Goal: Check status: Check status

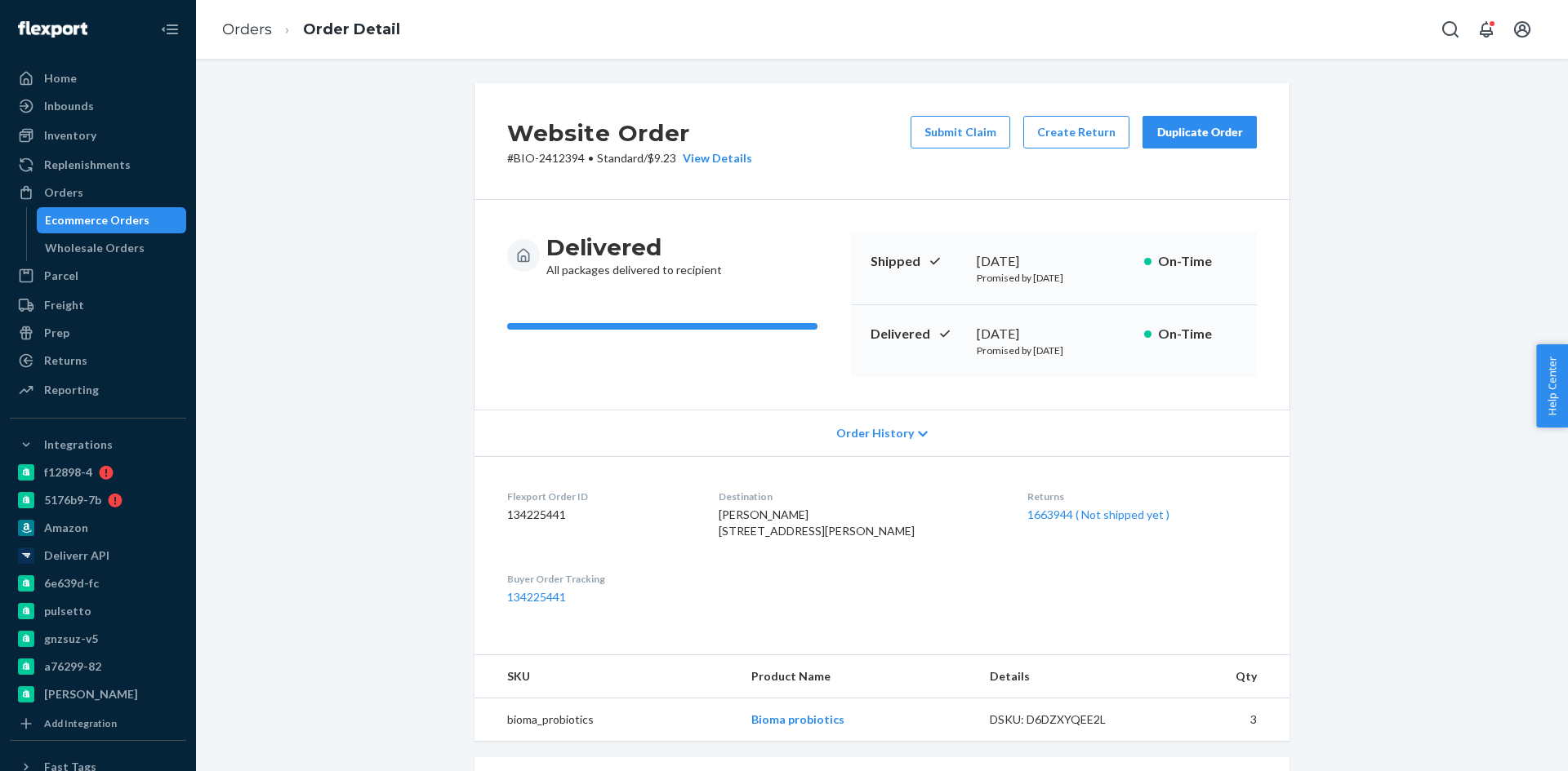
click at [87, 222] on div "Ecommerce Orders" at bounding box center [98, 220] width 105 height 16
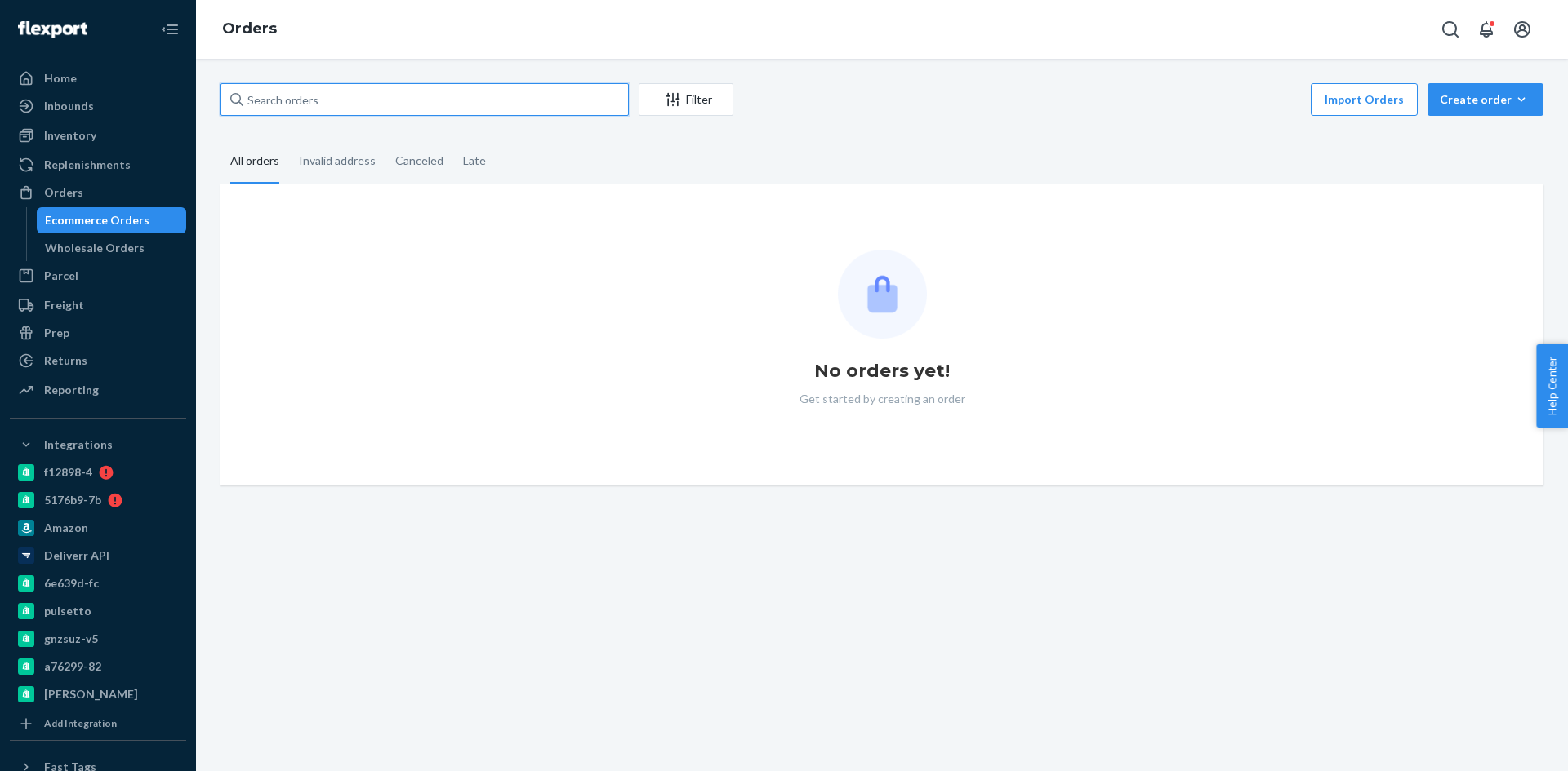
click at [308, 99] on input "text" at bounding box center [424, 99] width 408 height 33
paste input "2422986"
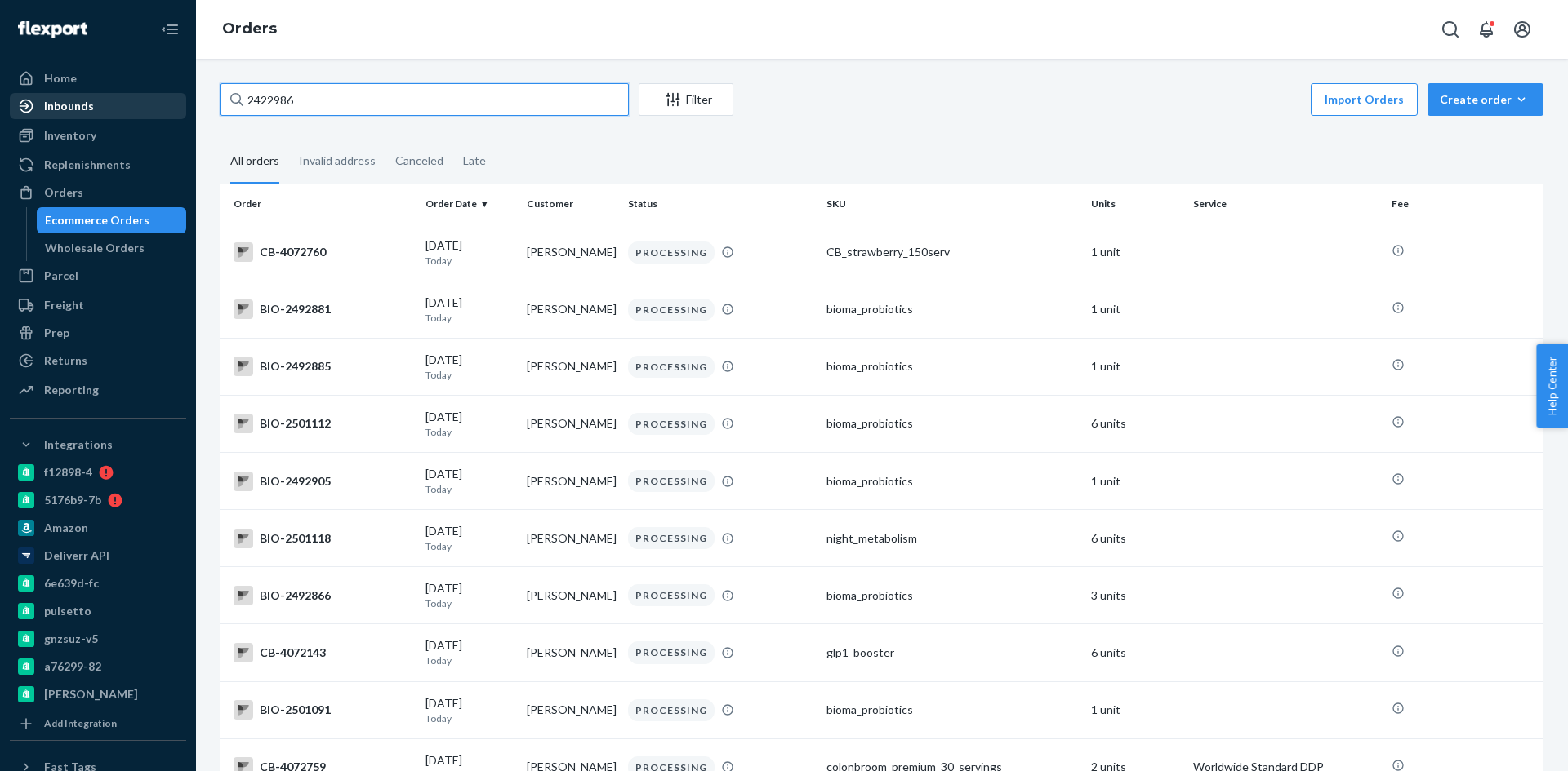
drag, startPoint x: 266, startPoint y: 98, endPoint x: 167, endPoint y: 94, distance: 99.1
click at [169, 94] on div "Home Inbounds Shipping Plans Problems Inventory Products Branded Packaging Repl…" at bounding box center [784, 385] width 1568 height 771
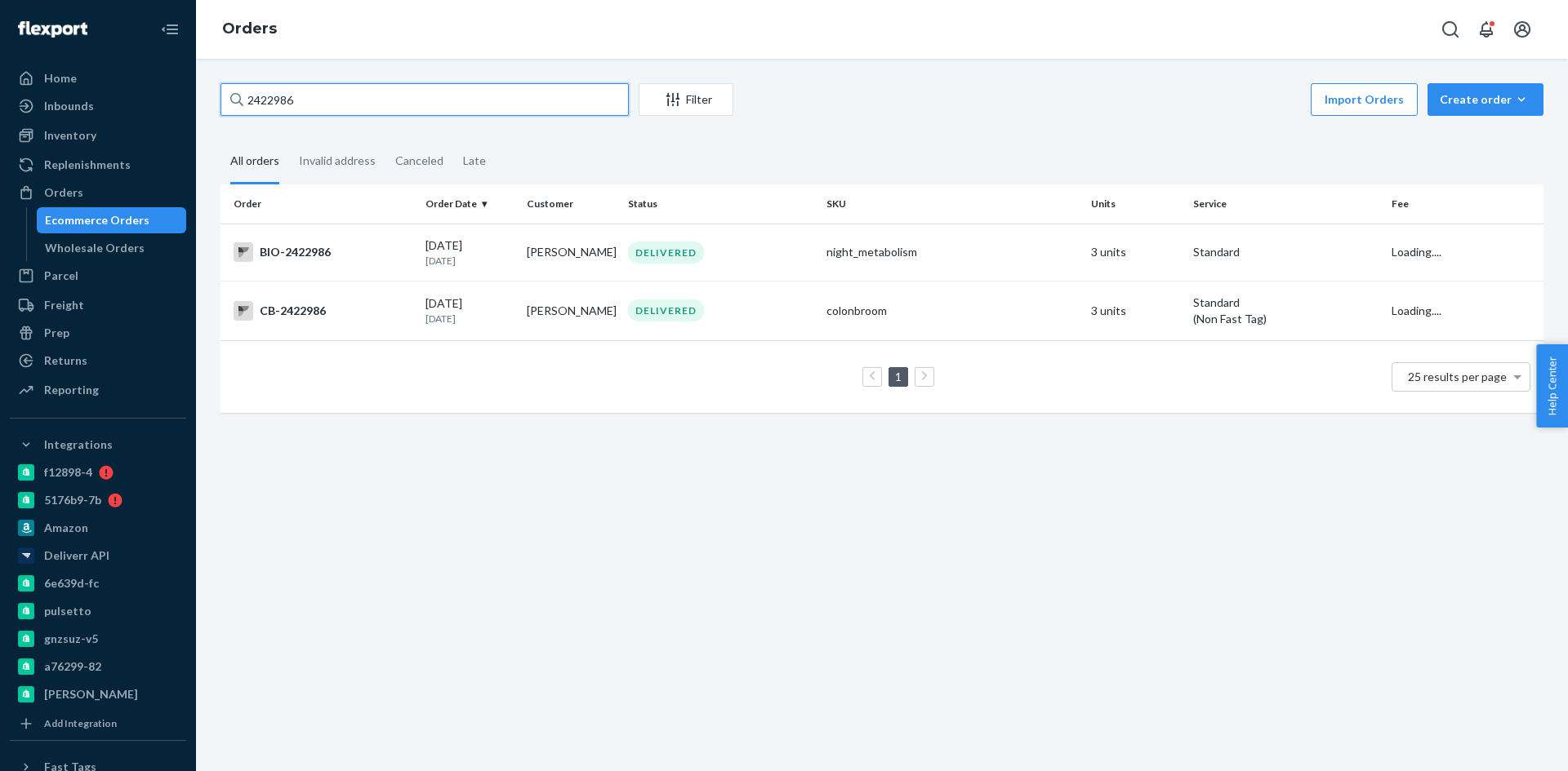
type input "2422986"
click at [306, 255] on div "BIO-2422986" at bounding box center [323, 252] width 179 height 20
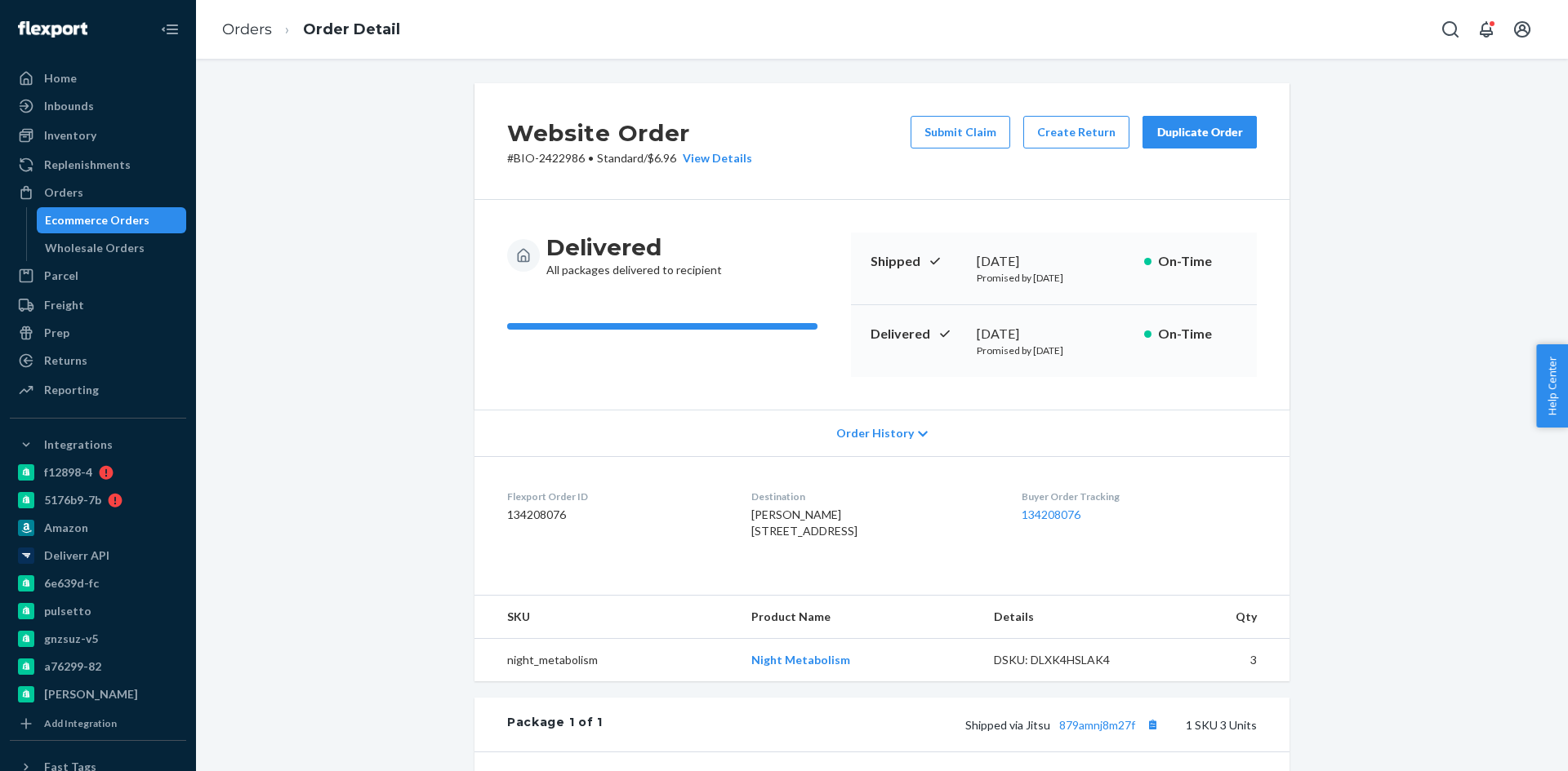
click at [973, 533] on div "[PERSON_NAME] [STREET_ADDRESS]" at bounding box center [872, 523] width 243 height 33
click at [79, 223] on div "Ecommerce Orders" at bounding box center [98, 220] width 105 height 16
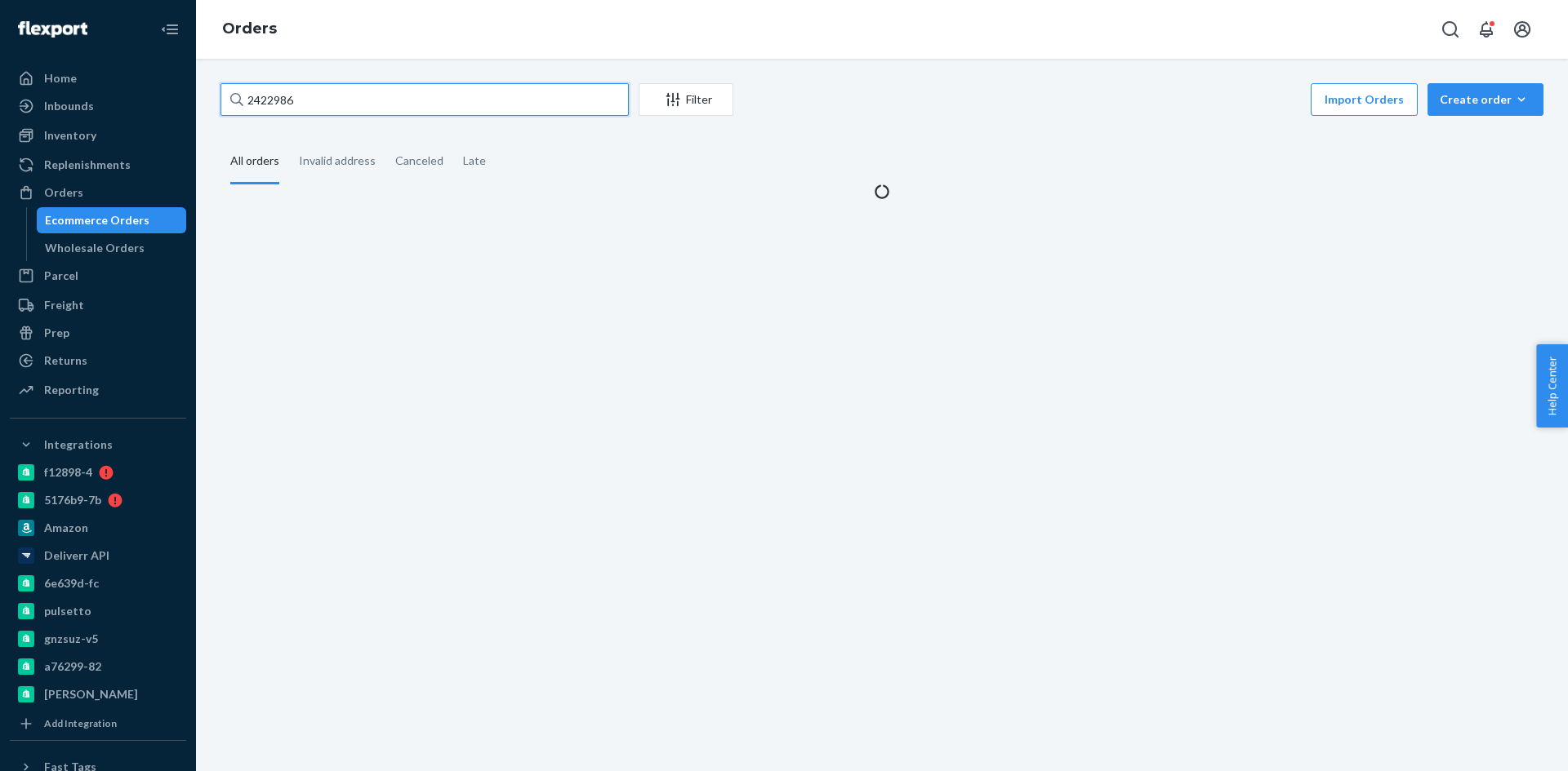
click at [348, 93] on input "2422986" at bounding box center [424, 99] width 408 height 33
paste input "48442"
click at [348, 93] on input "2422986" at bounding box center [424, 99] width 408 height 33
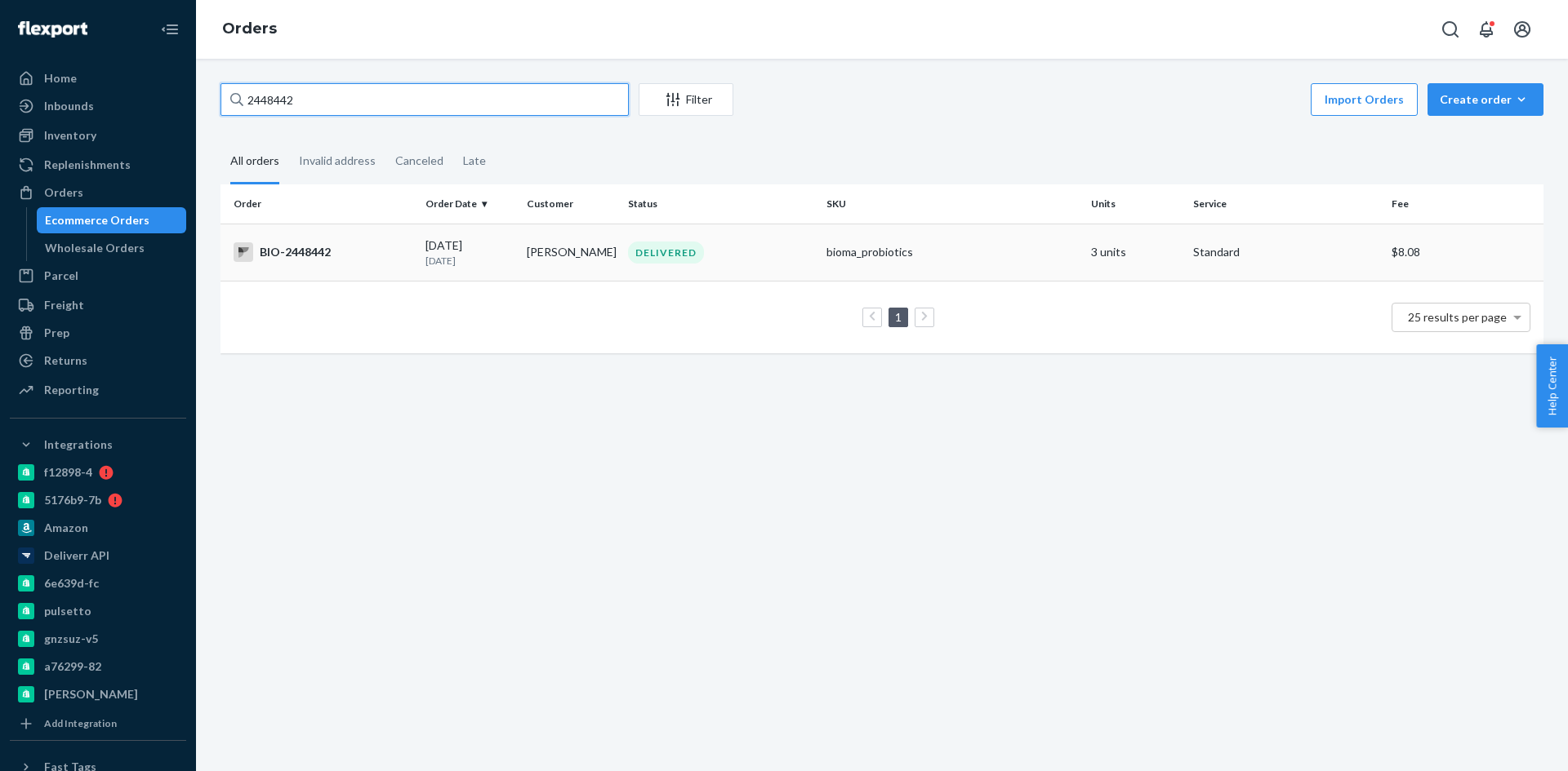
type input "2448442"
click at [283, 254] on div "BIO-2448442" at bounding box center [323, 252] width 179 height 20
